Goal: Information Seeking & Learning: Learn about a topic

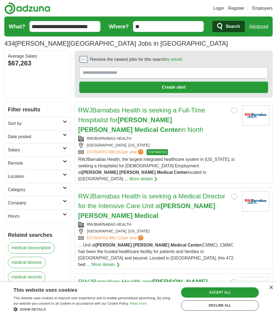
click at [17, 117] on link "Sort by" at bounding box center [37, 123] width 65 height 13
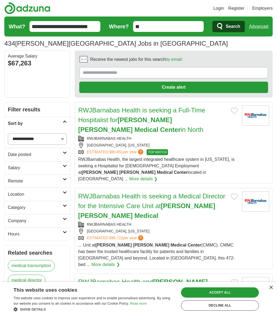
click at [20, 138] on select "**********" at bounding box center [37, 138] width 59 height 11
click at [20, 136] on select "**********" at bounding box center [37, 138] width 59 height 11
select select "**********"
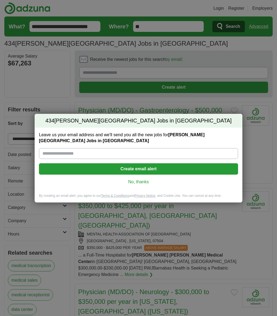
click at [143, 183] on link "No, thanks" at bounding box center [138, 182] width 190 height 6
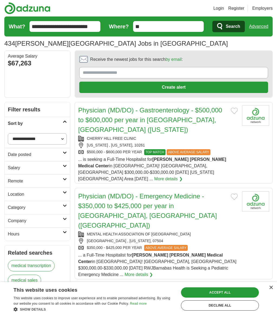
click at [14, 197] on h2 "Location" at bounding box center [35, 194] width 55 height 6
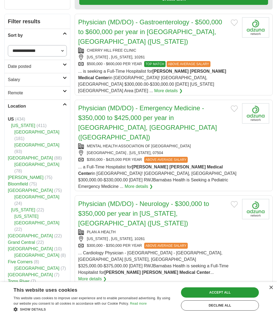
scroll to position [96, 0]
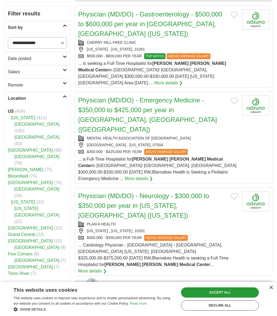
click at [24, 284] on h2 "Category" at bounding box center [35, 287] width 55 height 6
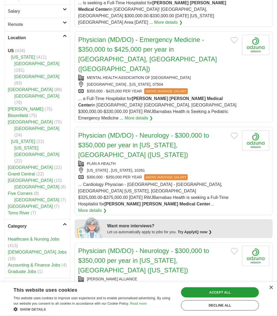
scroll to position [160, 0]
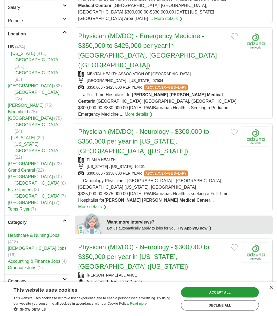
click at [12, 278] on h2 "Company" at bounding box center [35, 281] width 55 height 6
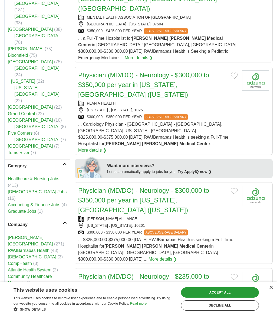
scroll to position [229, 0]
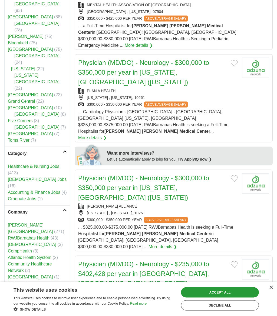
click at [10, 306] on h2 "Hours" at bounding box center [35, 309] width 55 height 6
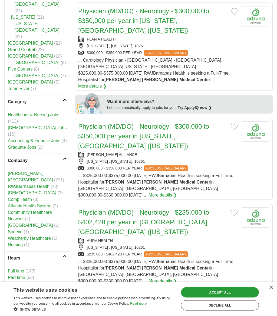
scroll to position [281, 0]
click at [15, 268] on link "Full time" at bounding box center [16, 270] width 16 height 5
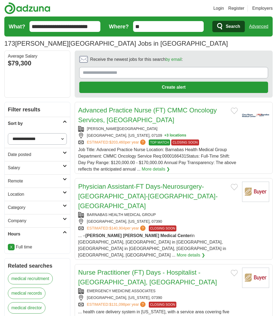
click at [185, 30] on input "**" at bounding box center [168, 26] width 71 height 11
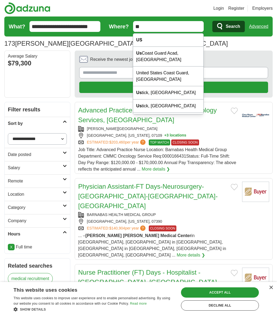
type input "*"
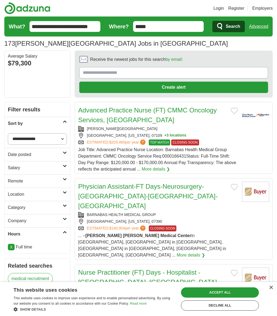
type input "*****"
click at [228, 26] on button "Search" at bounding box center [228, 26] width 32 height 11
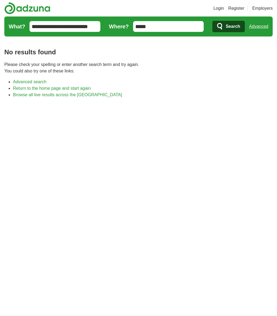
click at [55, 28] on input "**********" at bounding box center [64, 26] width 71 height 11
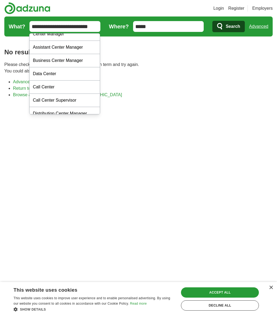
scroll to position [39, 0]
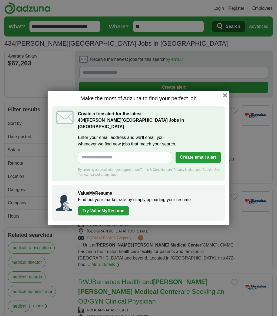
click at [226, 97] on button "button" at bounding box center [225, 95] width 4 height 4
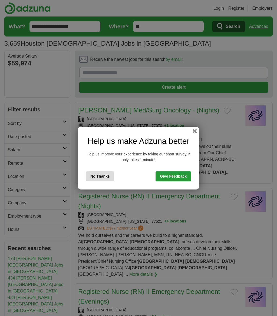
click at [104, 176] on button "No Thanks" at bounding box center [100, 176] width 28 height 10
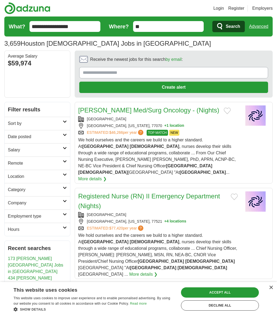
click at [26, 193] on h2 "Category" at bounding box center [35, 189] width 55 height 6
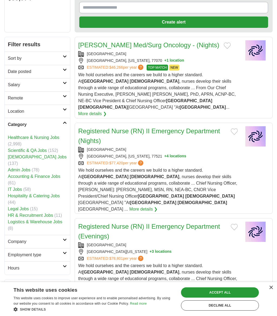
scroll to position [65, 0]
click at [30, 135] on link "Healthcare & Nursing Jobs" at bounding box center [33, 137] width 51 height 5
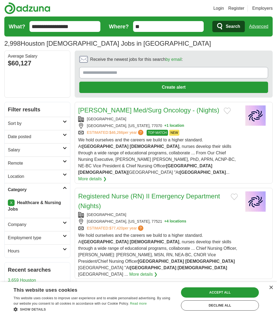
click at [10, 119] on link "Sort by" at bounding box center [37, 123] width 65 height 13
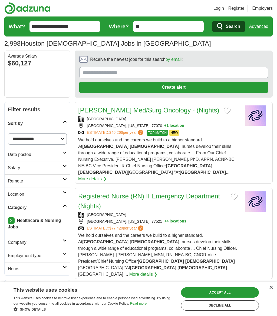
click at [15, 157] on h2 "Date posted" at bounding box center [35, 154] width 55 height 6
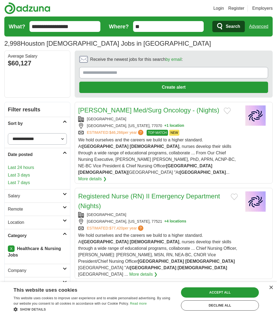
click at [11, 201] on link "Salary" at bounding box center [37, 195] width 65 height 13
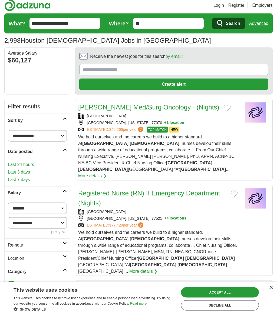
scroll to position [8, 0]
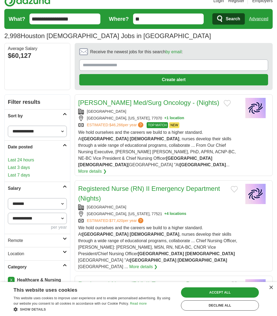
click at [10, 239] on h2 "Remote" at bounding box center [35, 240] width 55 height 6
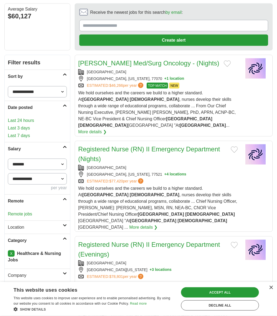
click at [14, 228] on h2 "Location" at bounding box center [35, 227] width 55 height 6
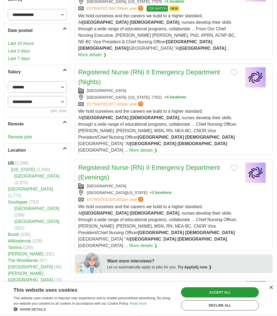
scroll to position [128, 0]
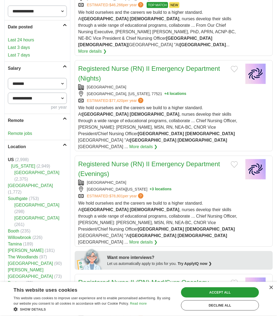
click at [20, 183] on link "Houston" at bounding box center [30, 185] width 45 height 5
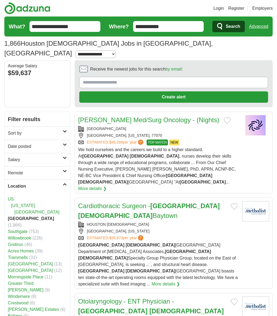
click at [12, 143] on h2 "Date posted" at bounding box center [35, 146] width 55 height 6
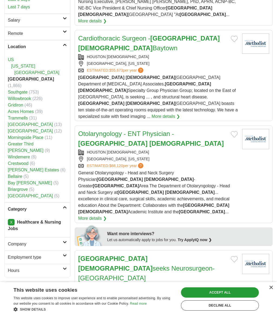
scroll to position [172, 0]
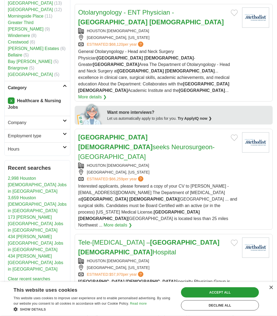
click at [17, 133] on h2 "Employment type" at bounding box center [35, 136] width 55 height 6
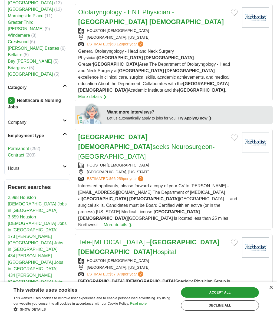
click at [12, 165] on h2 "Hours" at bounding box center [35, 168] width 55 height 6
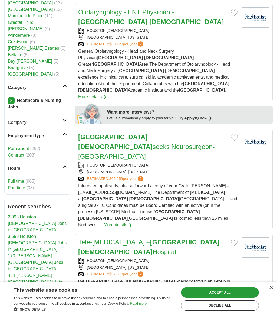
click at [16, 179] on link "Full time" at bounding box center [16, 181] width 16 height 5
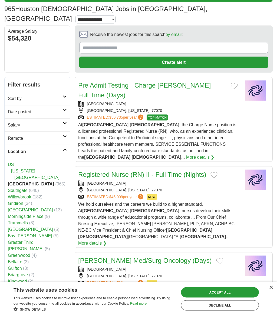
scroll to position [14, 0]
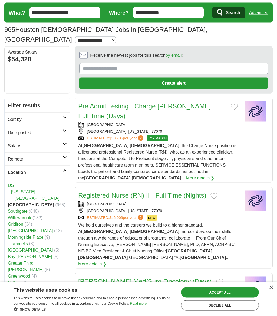
click at [234, 13] on span "Search" at bounding box center [232, 12] width 14 height 11
